Goal: Task Accomplishment & Management: Use online tool/utility

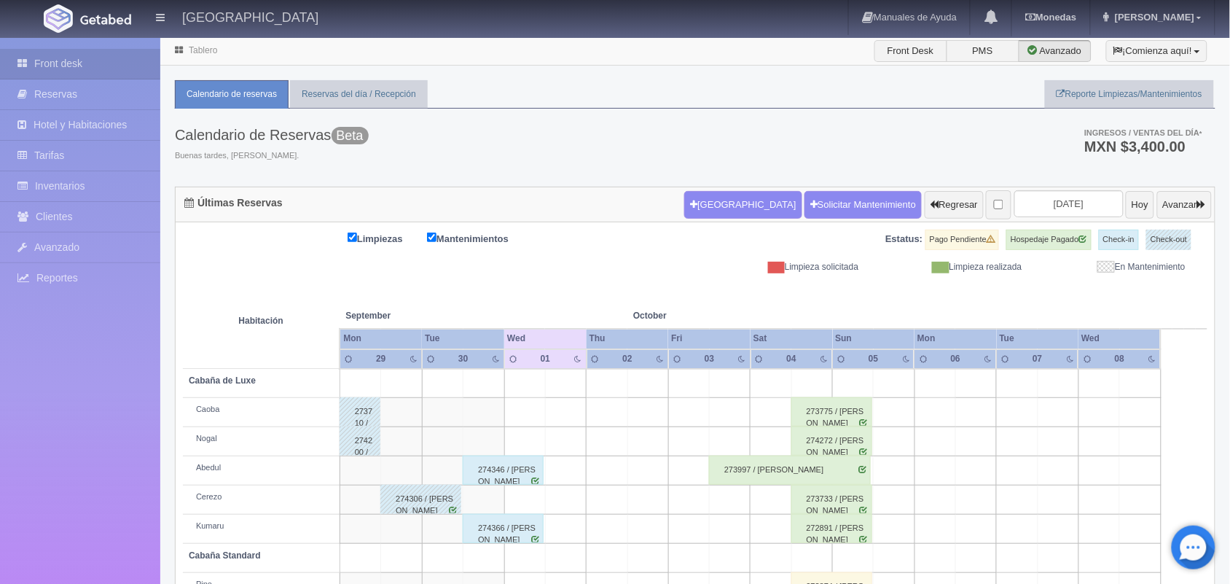
scroll to position [165, 0]
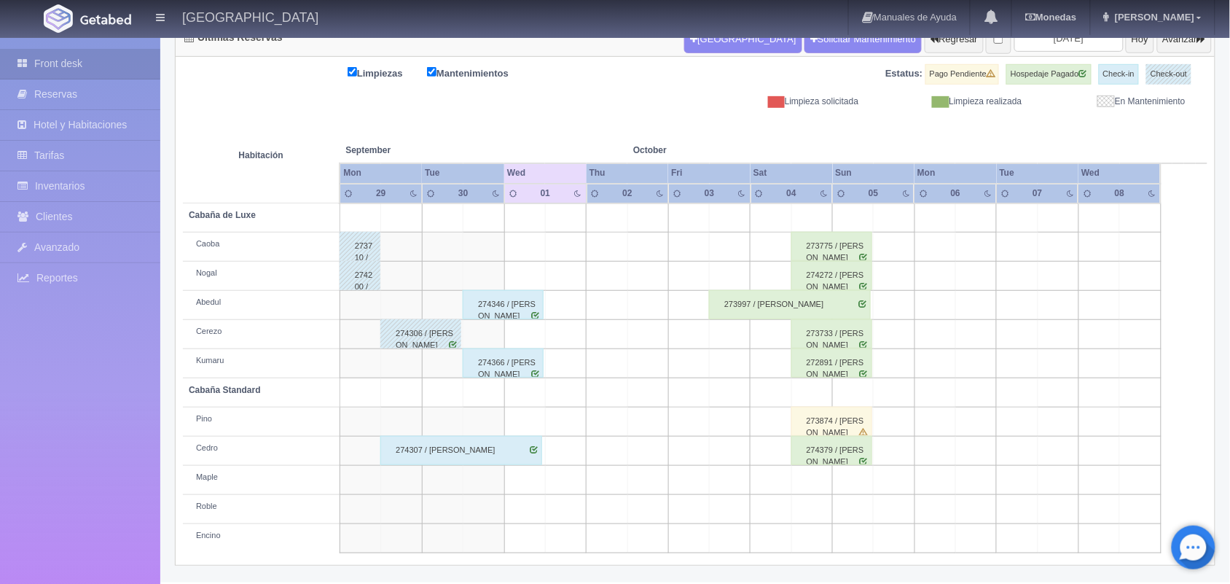
click at [511, 307] on div "274346 / [PERSON_NAME]" at bounding box center [503, 304] width 81 height 29
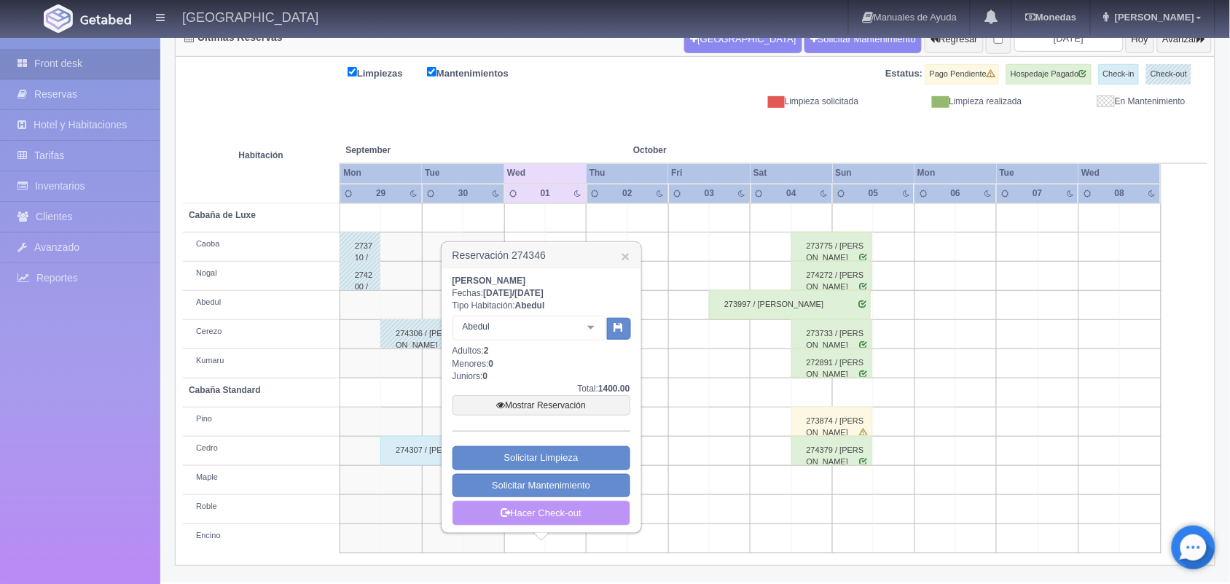
click at [563, 511] on link "Hacer Check-out" at bounding box center [542, 513] width 178 height 25
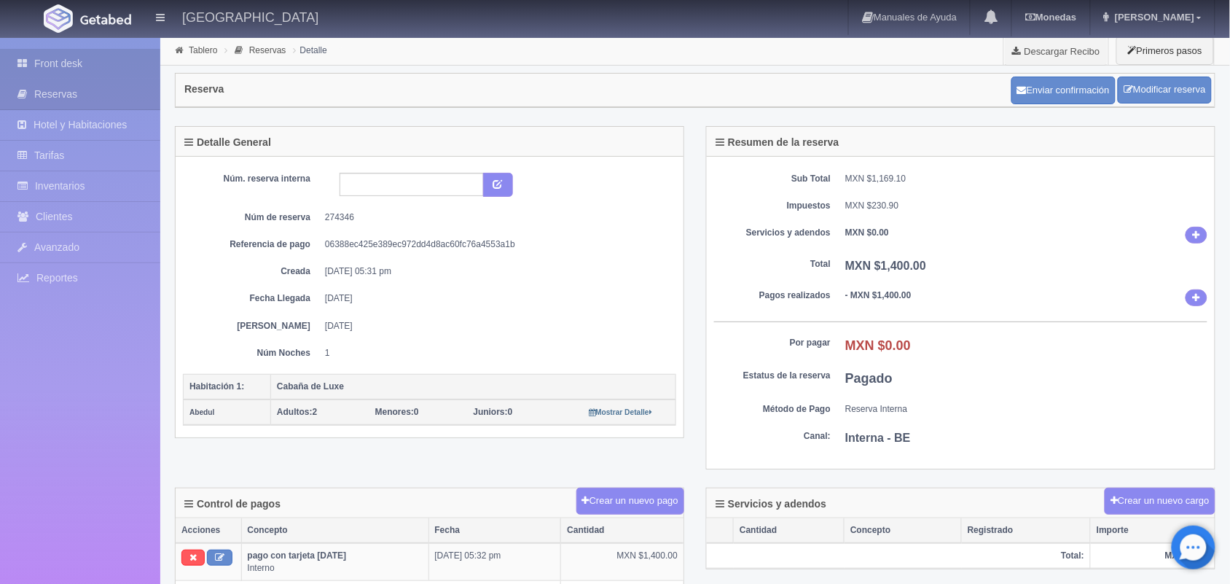
click at [95, 55] on link "Front desk" at bounding box center [80, 64] width 160 height 30
